Goal: Find specific page/section: Find specific page/section

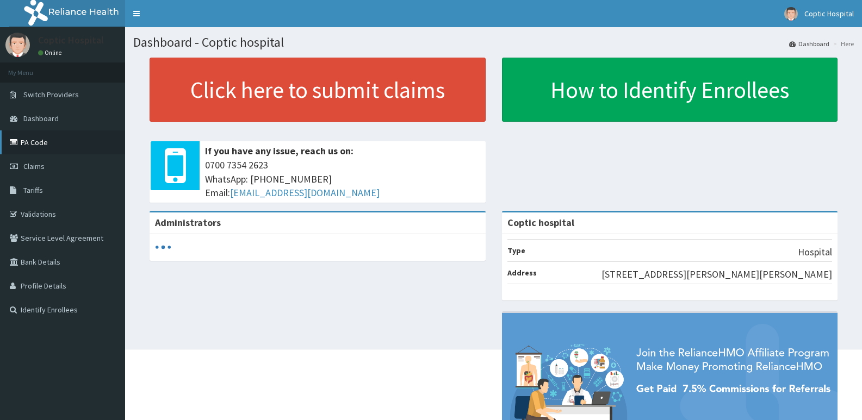
click at [51, 143] on link "PA Code" at bounding box center [62, 142] width 125 height 24
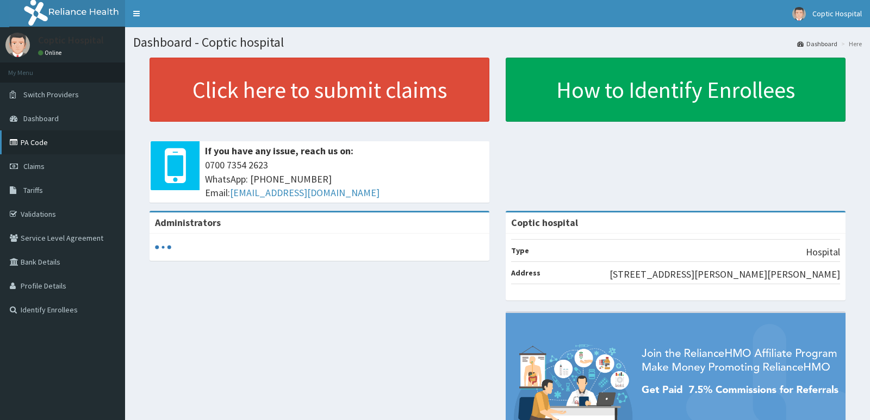
click at [64, 145] on link "PA Code" at bounding box center [62, 142] width 125 height 24
